Goal: Entertainment & Leisure: Consume media (video, audio)

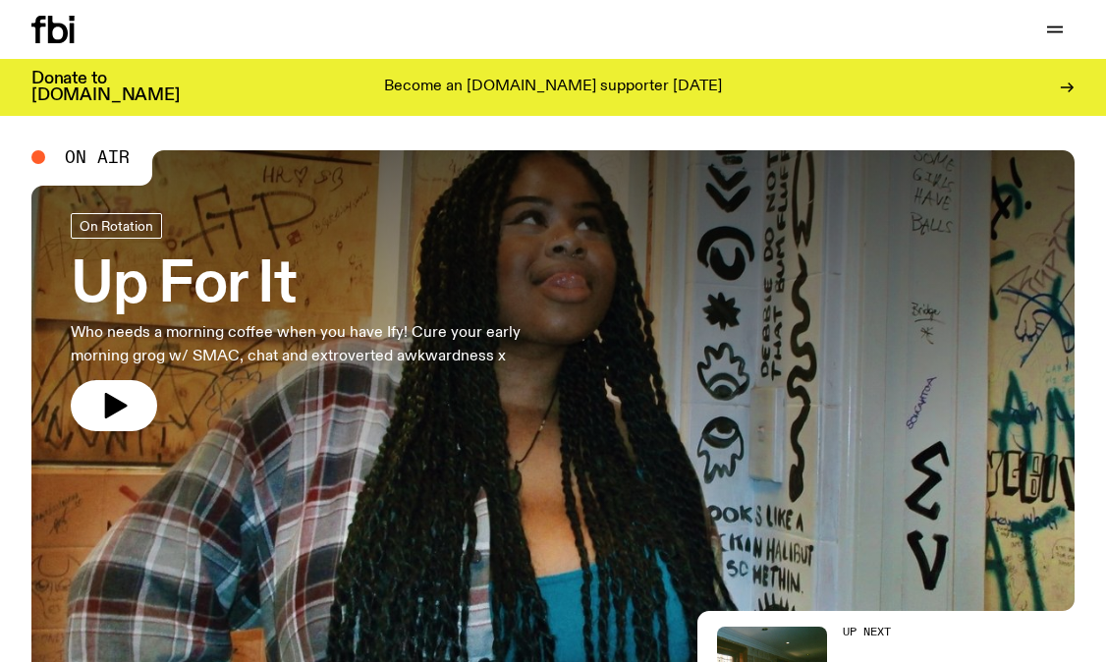
scroll to position [28, 0]
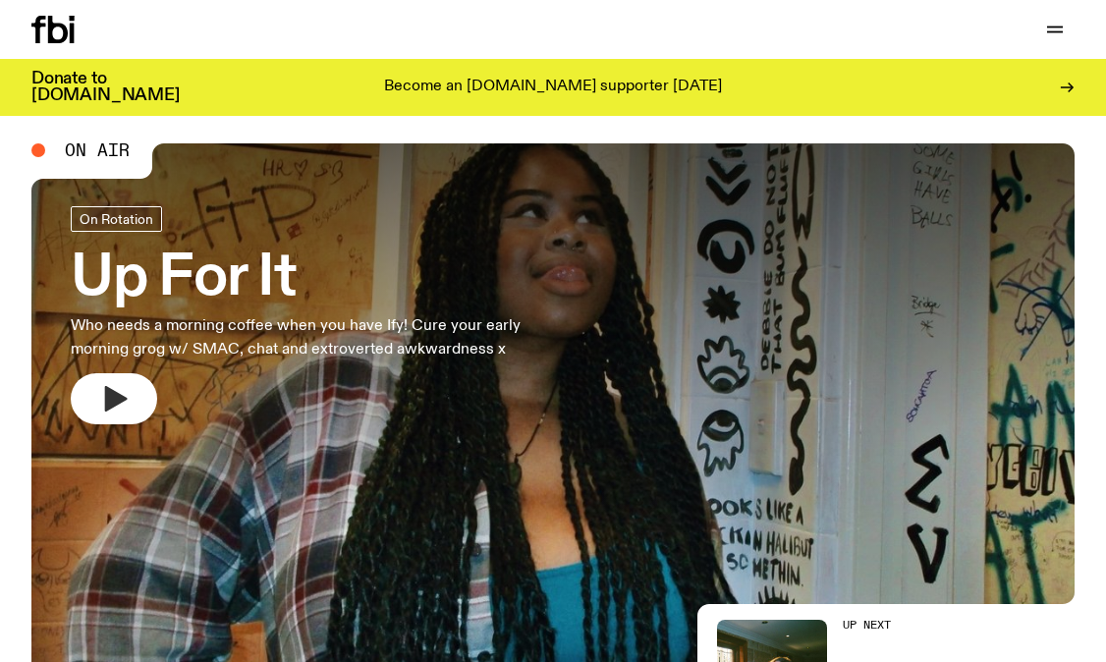
click at [116, 394] on icon "button" at bounding box center [116, 399] width 23 height 26
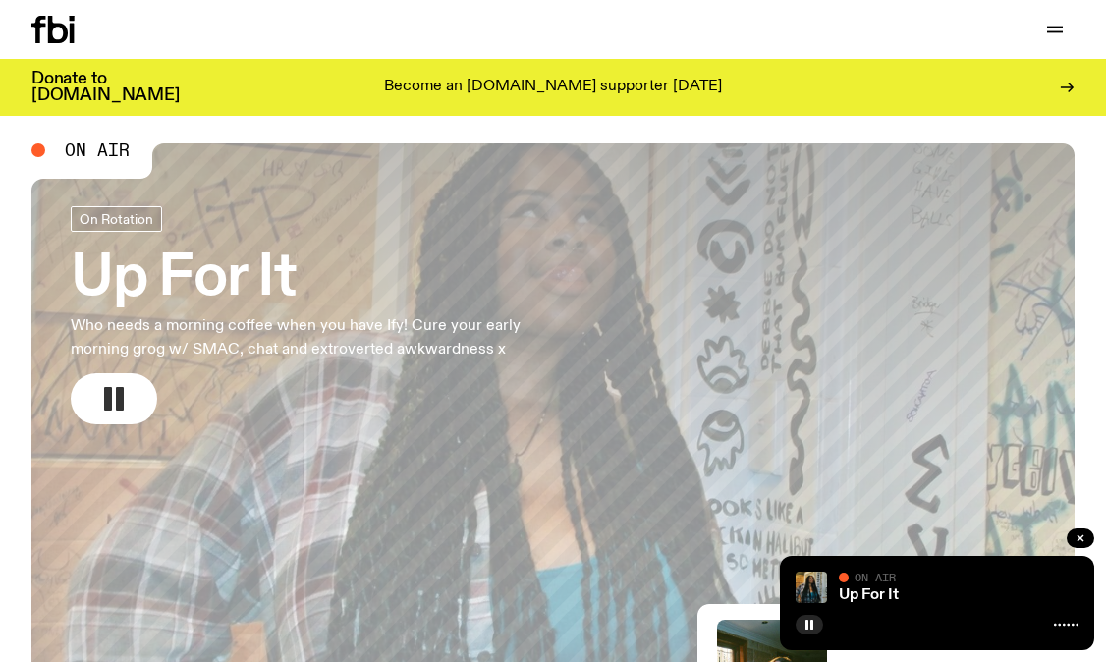
click at [116, 394] on rect "button" at bounding box center [120, 399] width 8 height 24
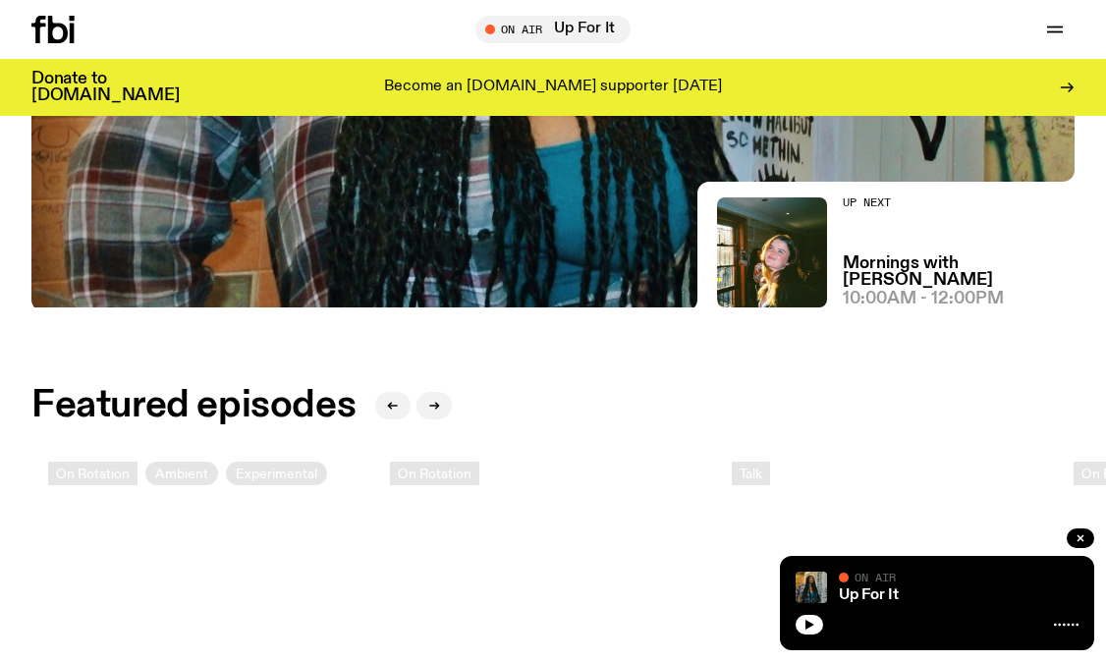
scroll to position [456, 0]
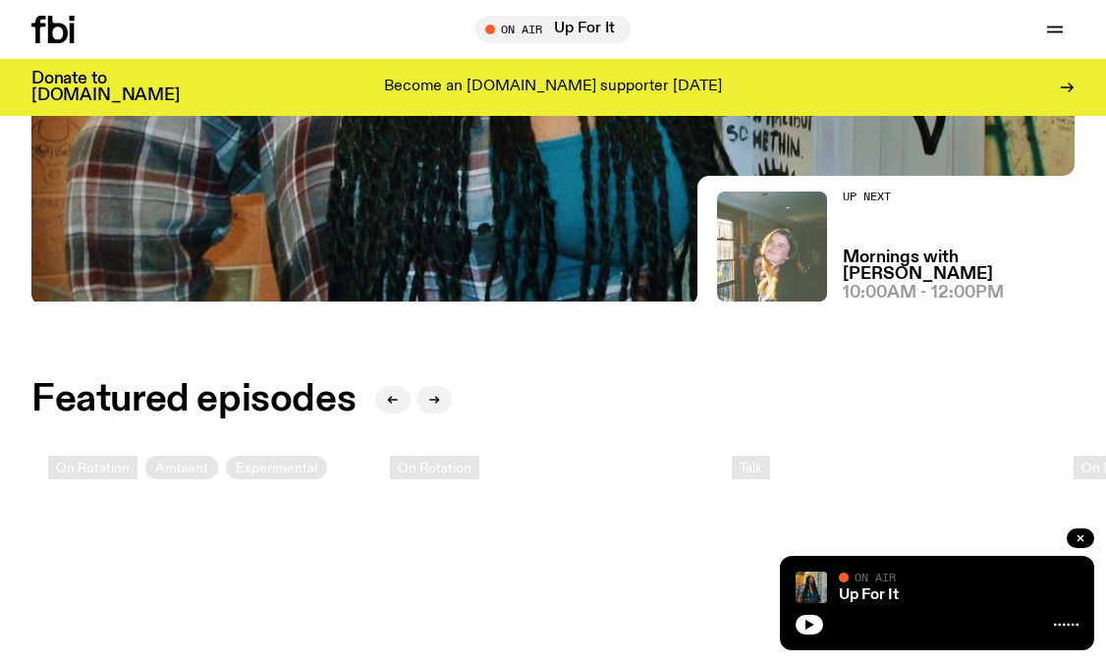
click at [807, 263] on img at bounding box center [772, 247] width 110 height 110
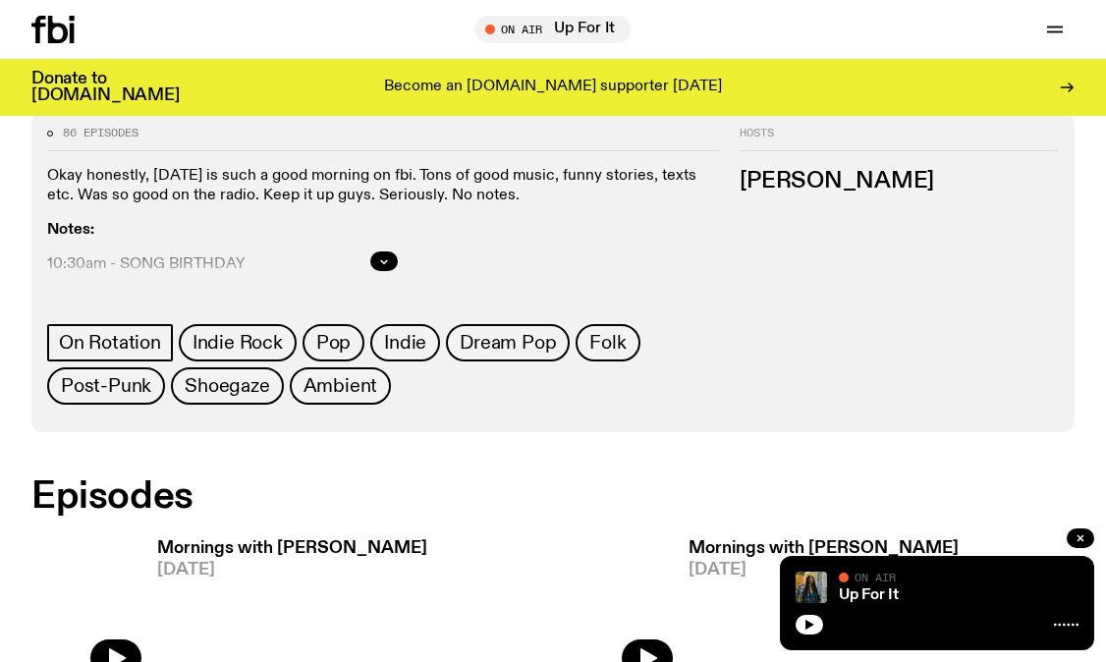
scroll to position [270, 0]
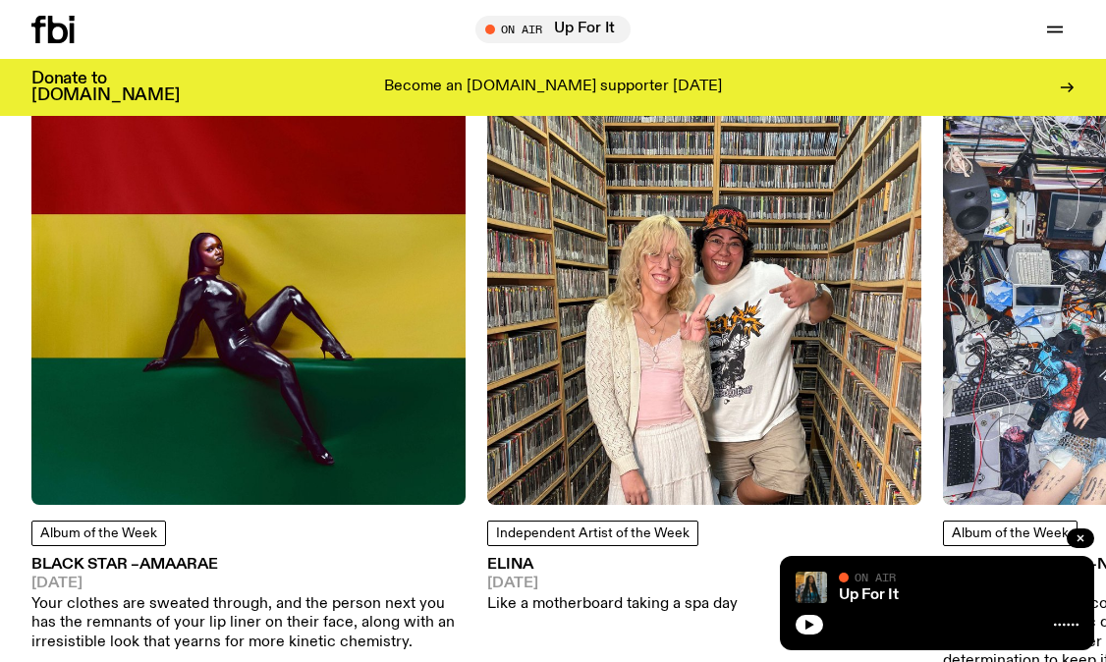
scroll to position [2137, 0]
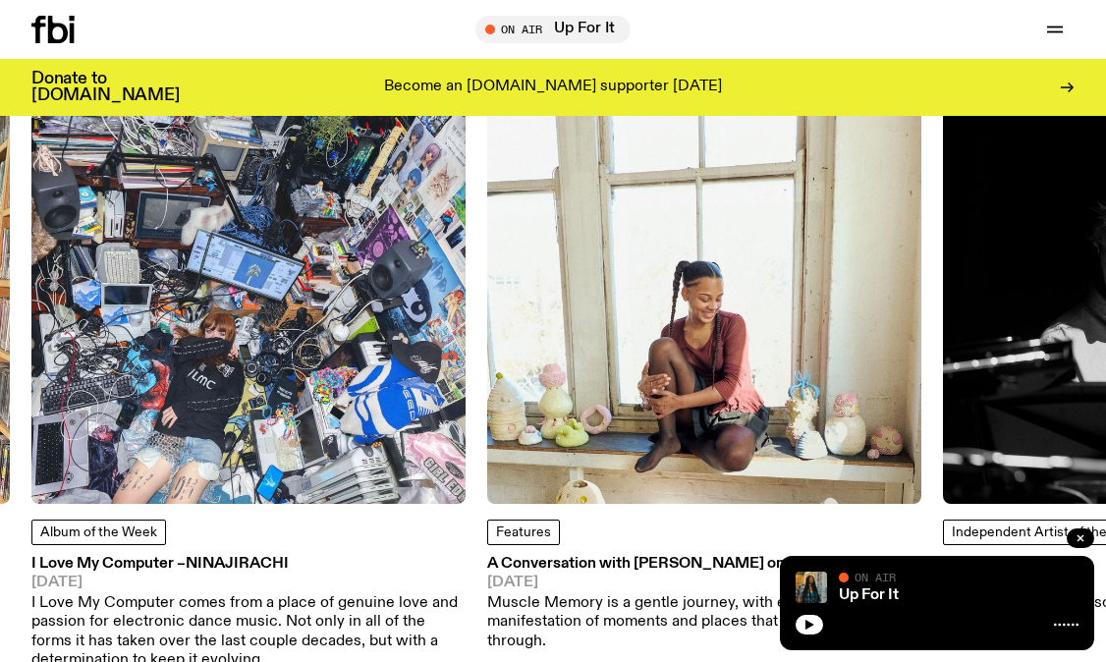
click at [597, 415] on img at bounding box center [704, 287] width 434 height 434
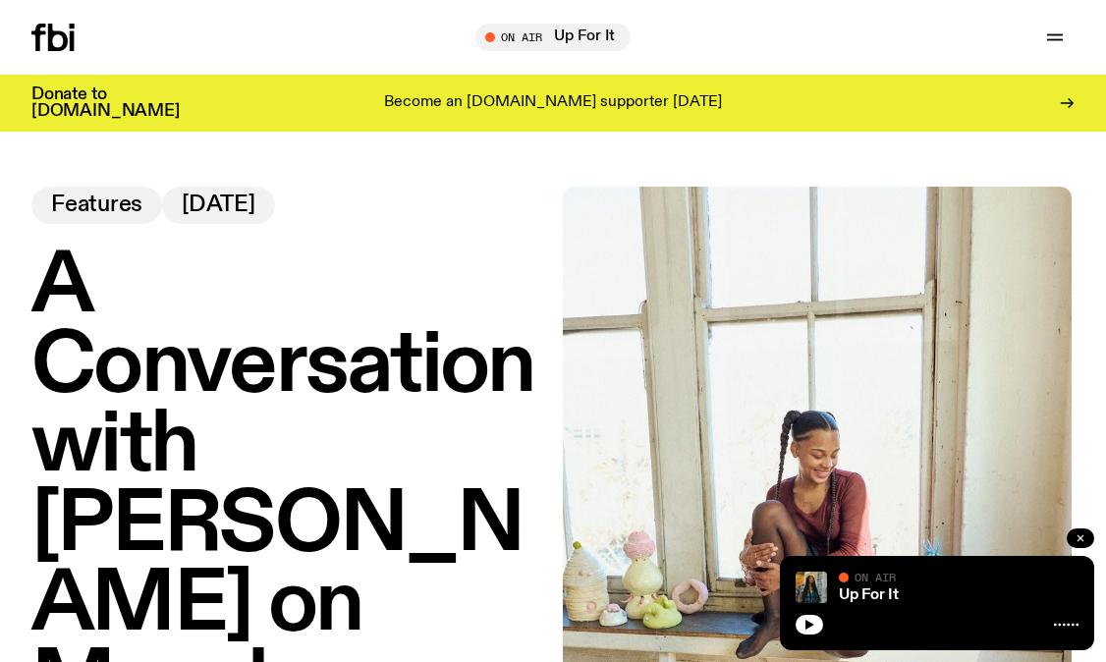
click at [1076, 533] on button "button" at bounding box center [1081, 539] width 28 height 20
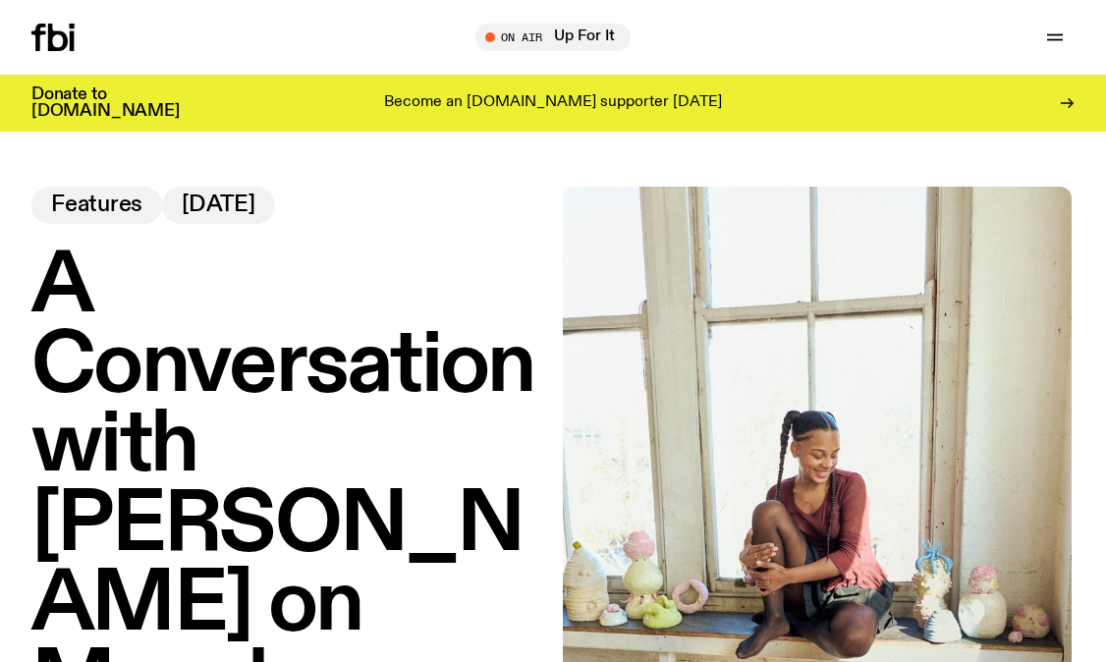
click at [887, 523] on img at bounding box center [817, 441] width 509 height 509
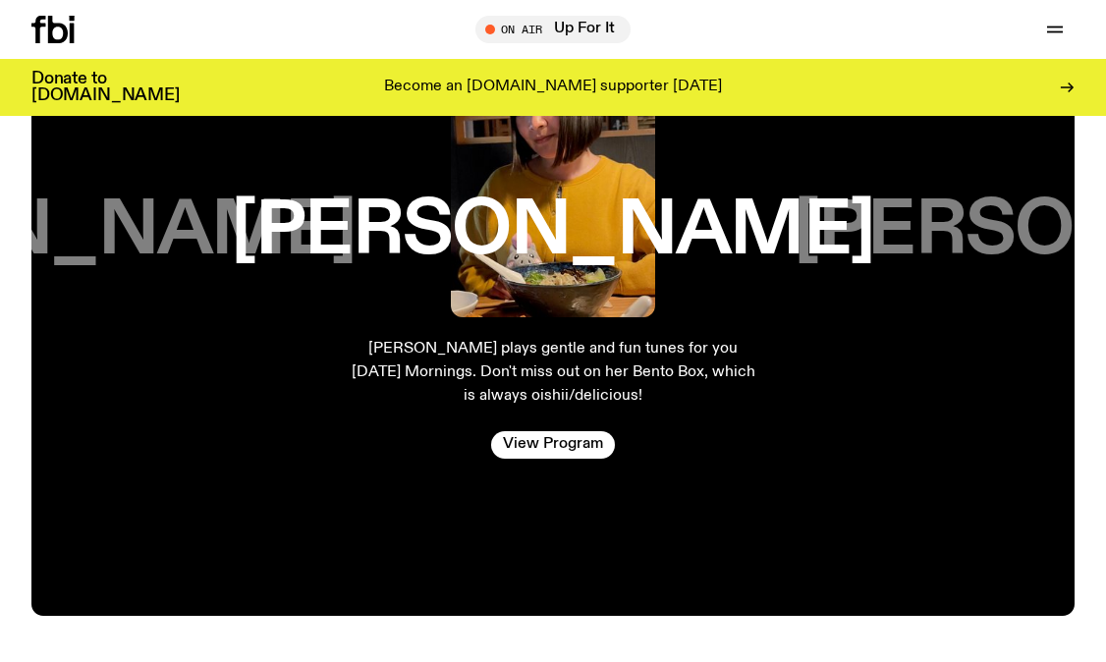
scroll to position [2982, 0]
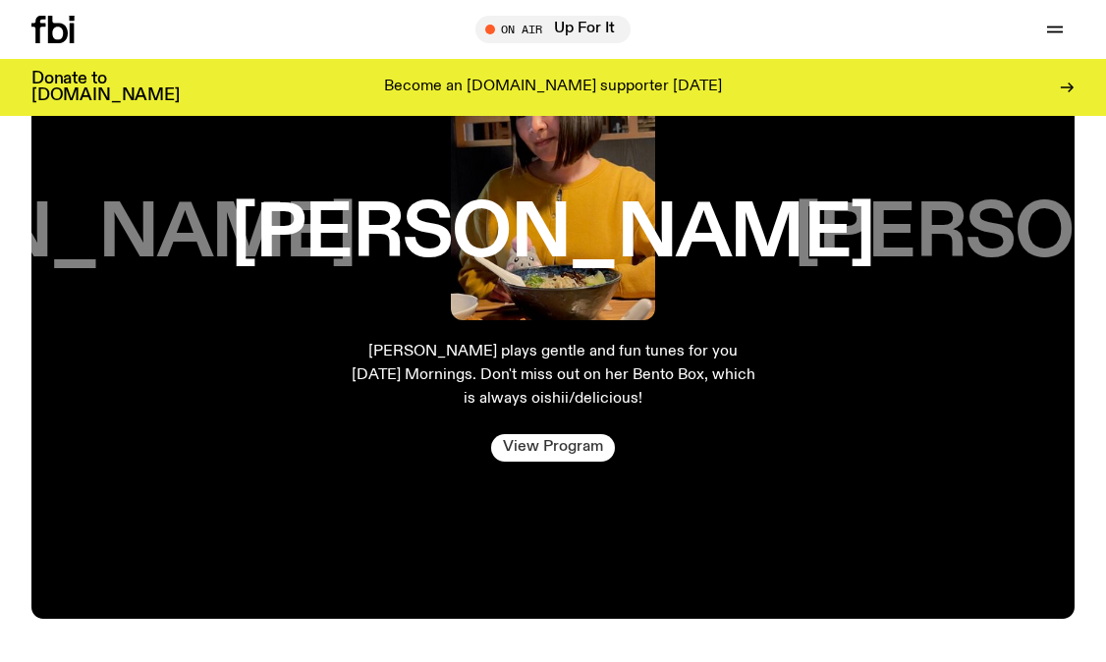
click at [558, 460] on link "View Program" at bounding box center [553, 448] width 124 height 28
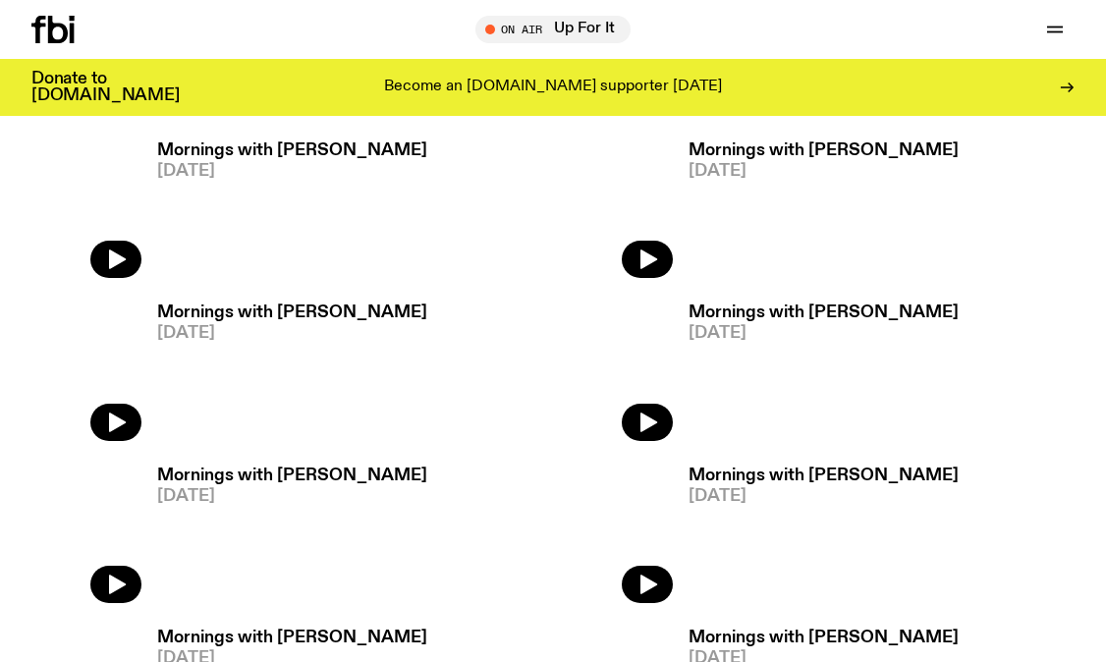
scroll to position [949, 0]
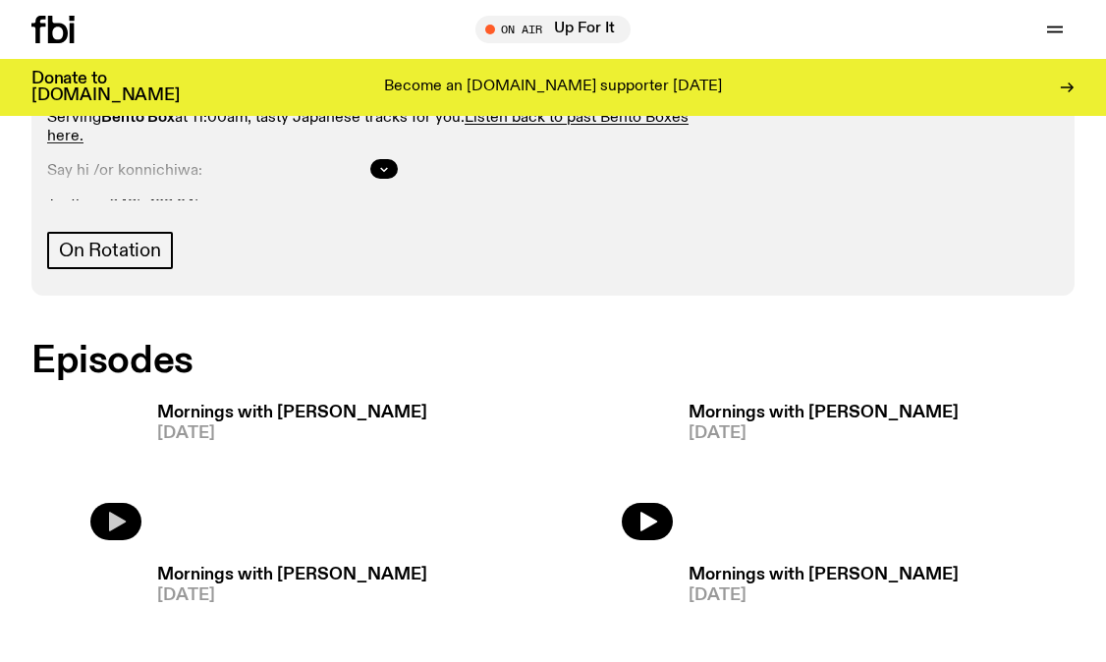
click at [115, 510] on icon "button" at bounding box center [116, 522] width 24 height 24
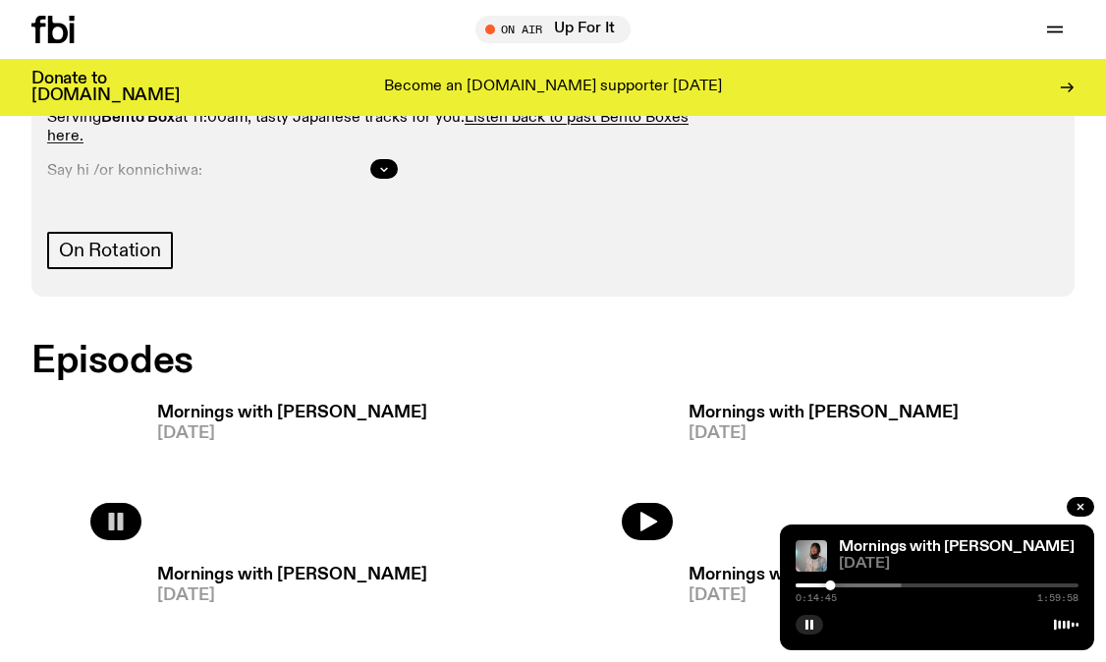
click at [115, 510] on icon "button" at bounding box center [116, 522] width 24 height 24
